Goal: Information Seeking & Learning: Learn about a topic

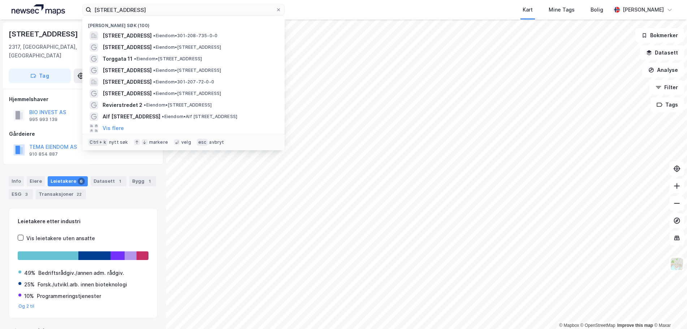
click at [173, 6] on input "[STREET_ADDRESS]" at bounding box center [183, 9] width 184 height 11
click at [174, 7] on input "[STREET_ADDRESS]" at bounding box center [183, 9] width 184 height 11
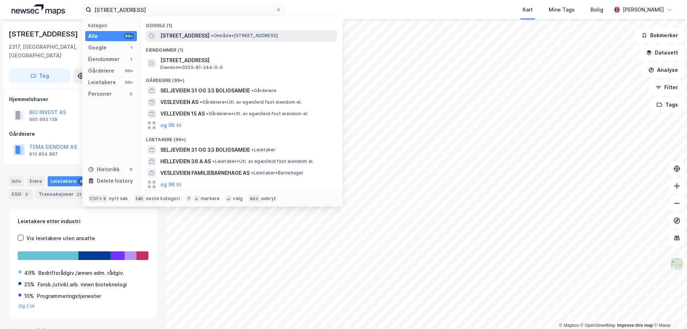
type input "[STREET_ADDRESS]"
click at [178, 36] on span "[STREET_ADDRESS]" at bounding box center [184, 35] width 49 height 9
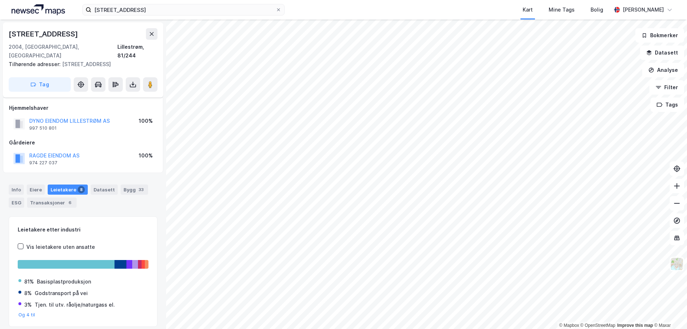
scroll to position [18, 0]
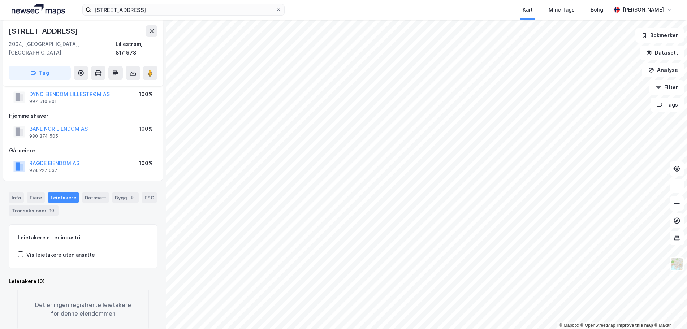
scroll to position [18, 0]
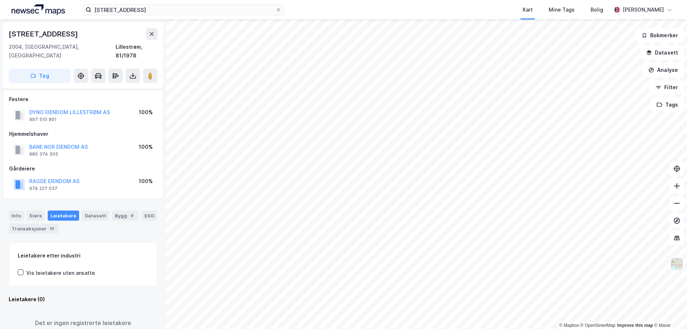
scroll to position [18, 0]
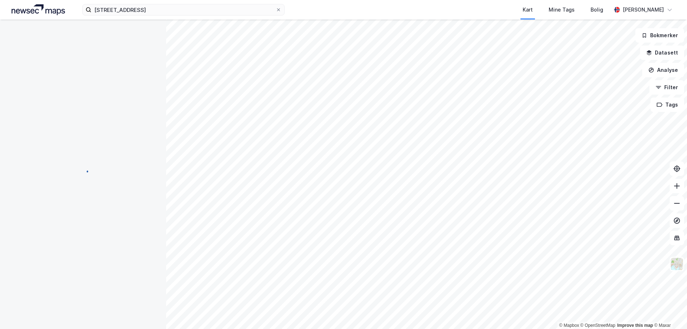
scroll to position [18, 0]
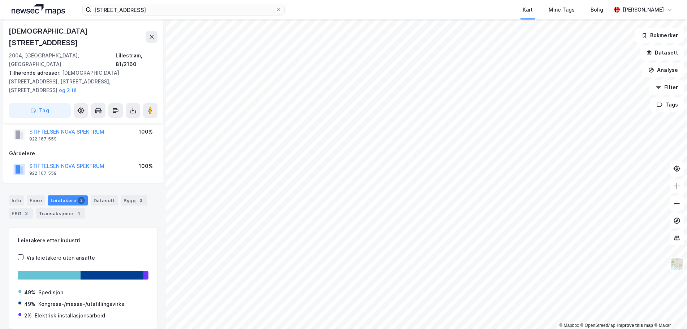
scroll to position [18, 0]
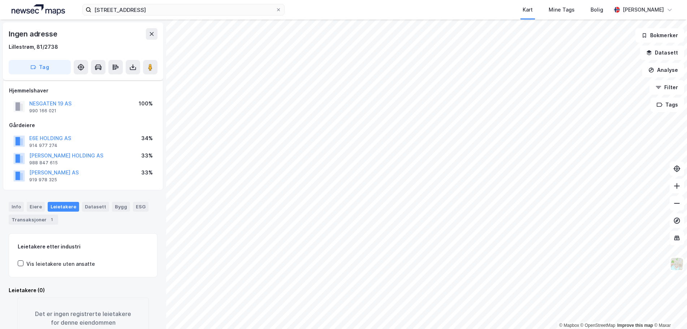
scroll to position [18, 0]
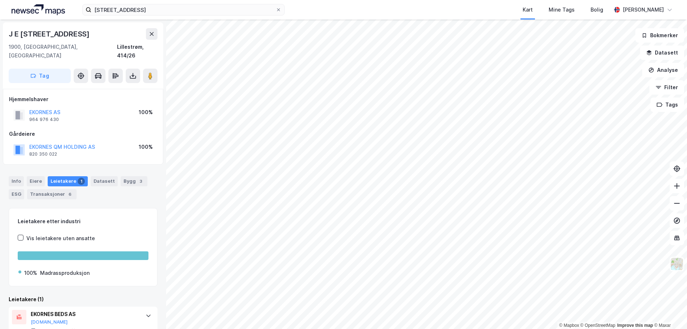
click at [387, 328] on html "Svelleveien 31 Kart Mine Tags Bolig Eirik Falck © Mapbox © OpenStreetMap Improv…" at bounding box center [343, 164] width 687 height 329
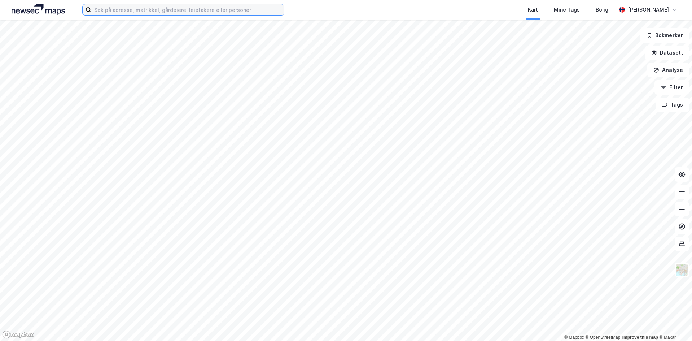
click at [169, 11] on input at bounding box center [187, 9] width 193 height 11
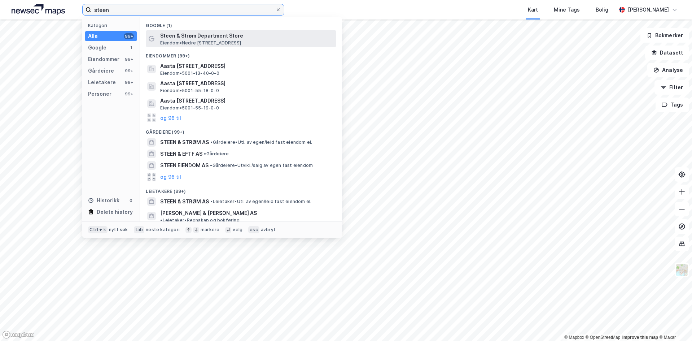
type input "steen"
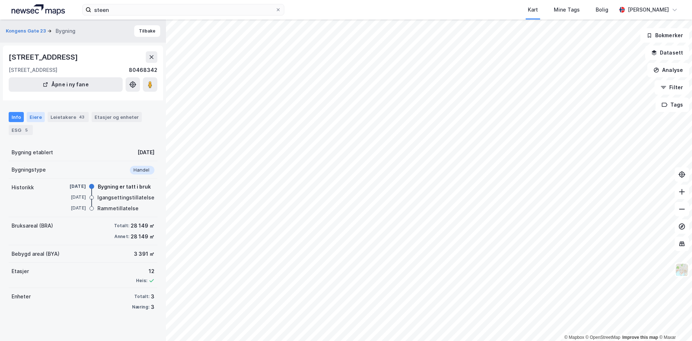
click at [34, 121] on div "Eiere" at bounding box center [36, 117] width 18 height 10
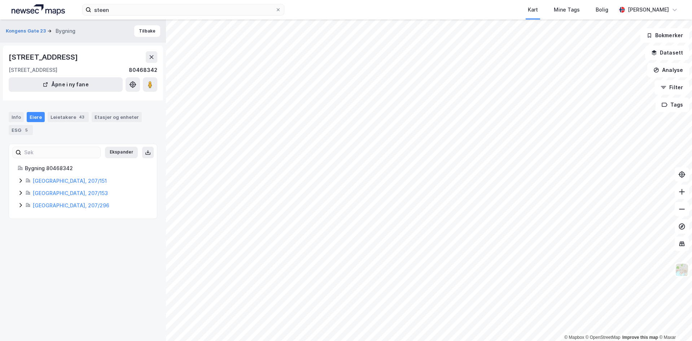
click at [22, 180] on icon at bounding box center [21, 181] width 6 height 6
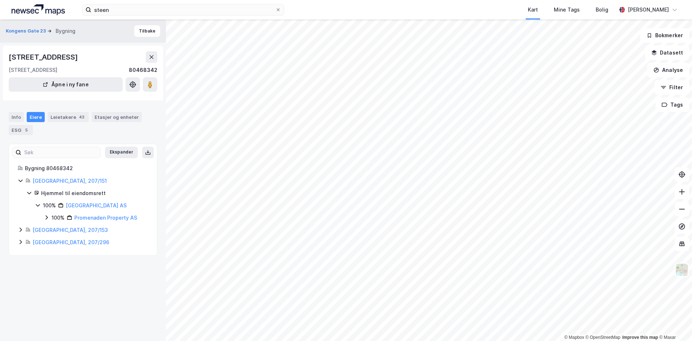
click at [19, 230] on icon at bounding box center [21, 230] width 6 height 6
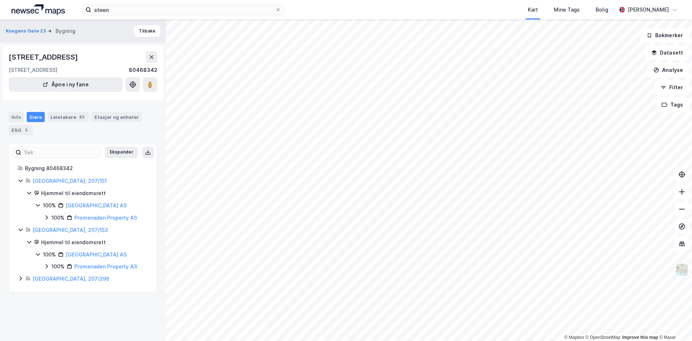
click at [20, 278] on icon at bounding box center [21, 278] width 6 height 6
